Goal: Transaction & Acquisition: Purchase product/service

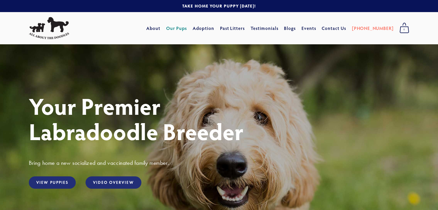
click at [187, 30] on link "Our Pups" at bounding box center [176, 28] width 21 height 10
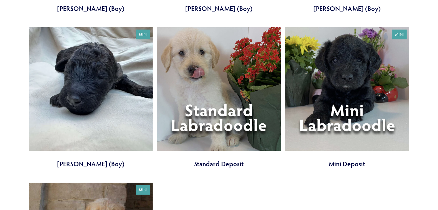
scroll to position [1600, 0]
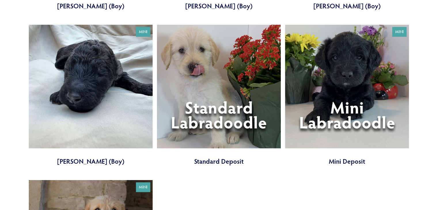
click at [70, 64] on link at bounding box center [91, 95] width 124 height 141
drag, startPoint x: 435, startPoint y: 163, endPoint x: 439, endPoint y: 147, distance: 15.9
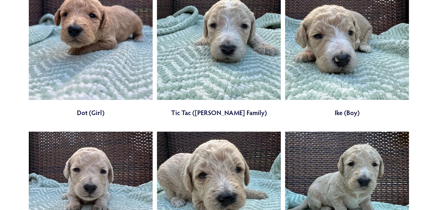
scroll to position [686, 0]
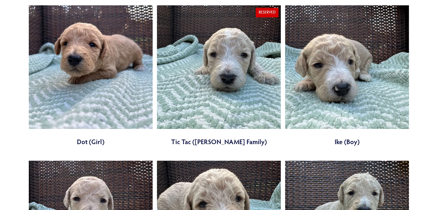
click at [82, 42] on link at bounding box center [91, 75] width 124 height 141
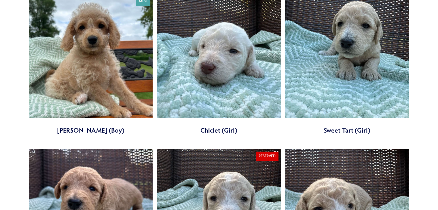
scroll to position [488, 0]
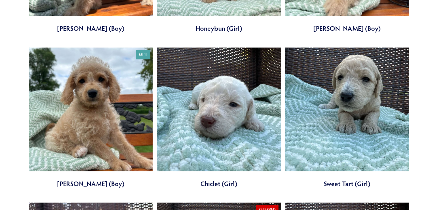
click at [369, 79] on link at bounding box center [347, 118] width 124 height 141
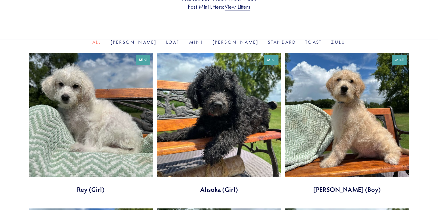
scroll to position [169, 0]
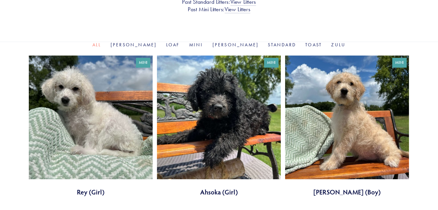
click at [216, 91] on link at bounding box center [219, 126] width 124 height 141
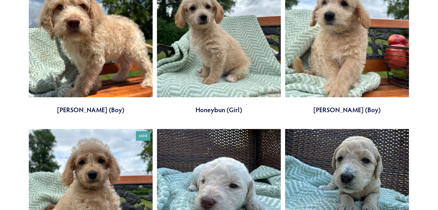
scroll to position [368, 0]
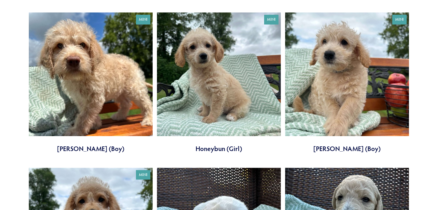
click at [212, 80] on link at bounding box center [219, 82] width 124 height 141
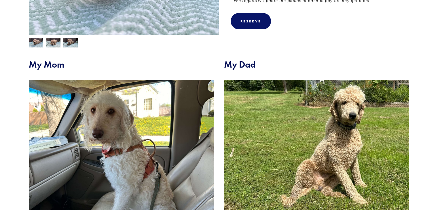
scroll to position [18, 0]
